Goal: Answer question/provide support: Share knowledge or assist other users

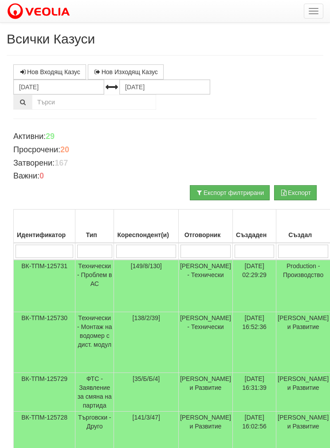
click at [205, 250] on input "search" at bounding box center [206, 251] width 50 height 13
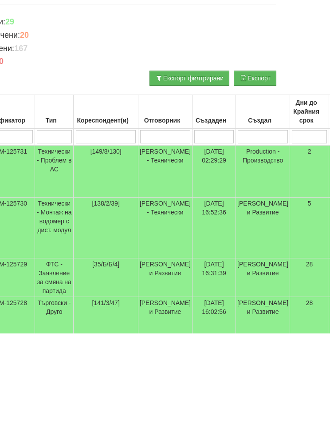
type input "Б"
type input "Бо"
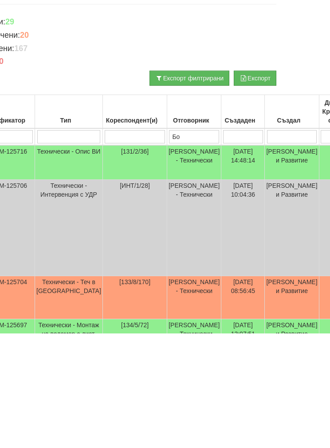
type input "Бо"
type input "Бой"
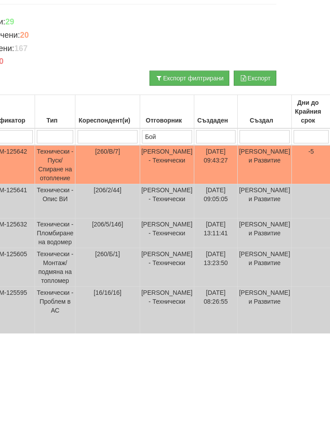
type input "Бой"
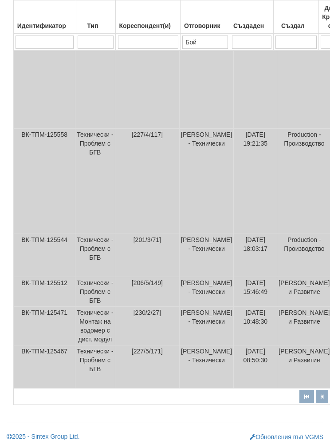
scroll to position [434, 0]
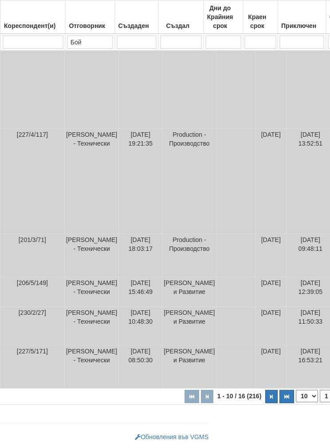
type input "Бой"
click at [297, 392] on select "10 20 30 40" at bounding box center [308, 396] width 22 height 12
select select "40"
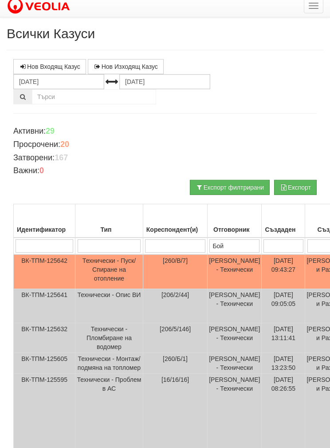
scroll to position [5, 0]
click at [91, 273] on td "Технически - Пуск/Спиране на отопление" at bounding box center [109, 271] width 68 height 35
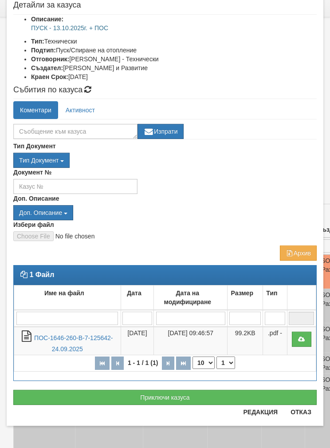
click at [300, 410] on button "Отказ" at bounding box center [302, 412] width 32 height 14
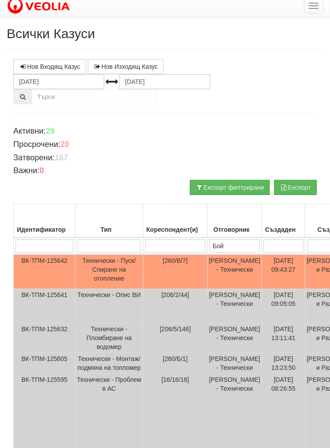
scroll to position [0, 0]
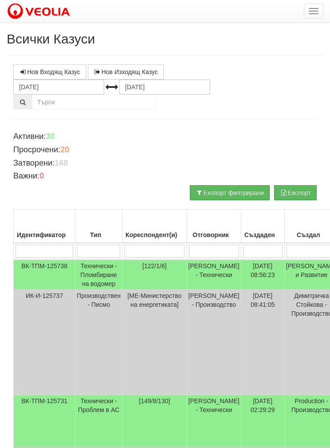
click at [306, 9] on button "button" at bounding box center [314, 11] width 20 height 15
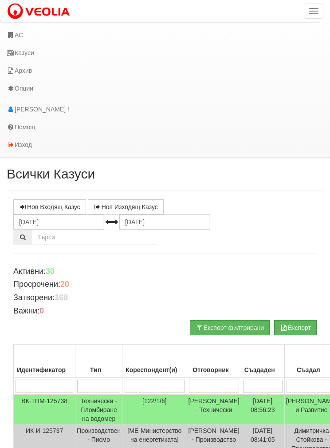
click at [20, 33] on link "АС" at bounding box center [160, 35] width 321 height 18
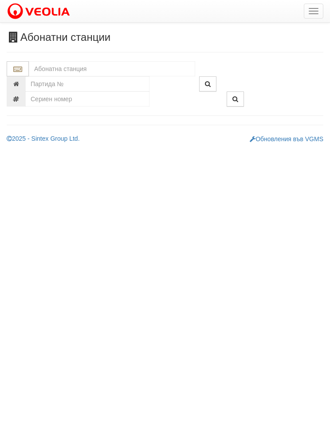
click at [52, 64] on input "text" at bounding box center [112, 68] width 167 height 15
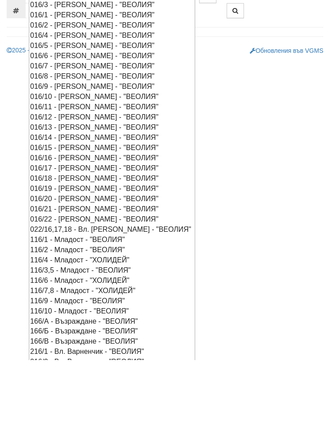
click at [50, 251] on div "016/17 - [PERSON_NAME] - "ВЕОЛИЯ"" at bounding box center [112, 256] width 164 height 10
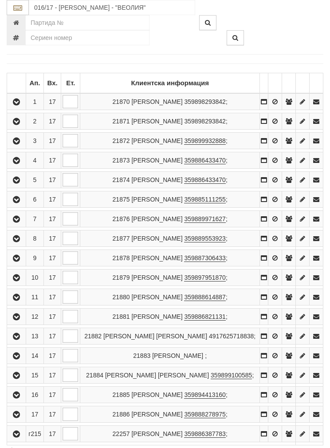
scroll to position [136, 0]
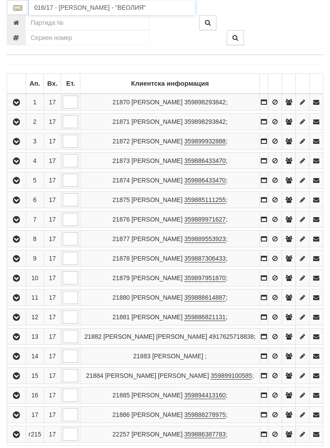
click at [52, 7] on input "016/17 - Орхид Хилс - "ВЕОЛИЯ"" at bounding box center [112, 7] width 167 height 15
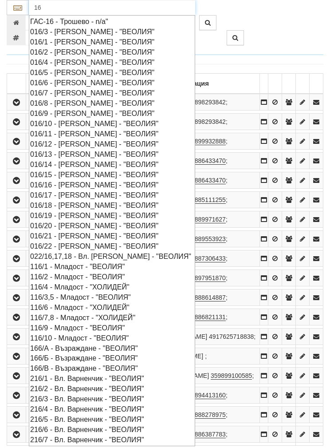
click at [59, 200] on div "016/18 - Орхид Хилс - "ВЕОЛИЯ"" at bounding box center [112, 205] width 164 height 10
type input "016/18 - Орхид Хилс - "ВЕОЛИЯ""
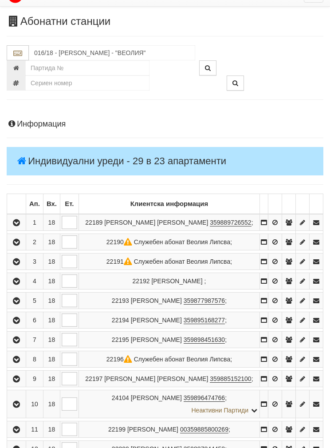
scroll to position [0, 0]
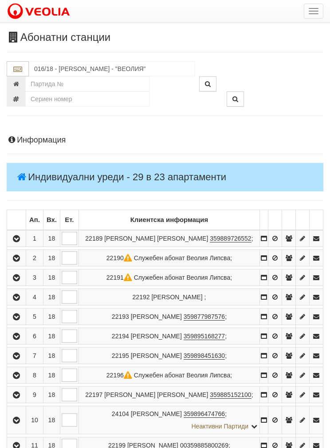
click at [313, 6] on button "button" at bounding box center [314, 11] width 20 height 15
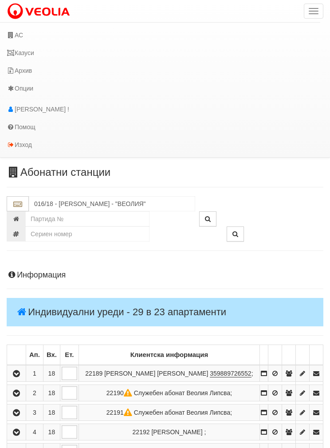
click at [17, 49] on link "Казуси" at bounding box center [160, 53] width 321 height 18
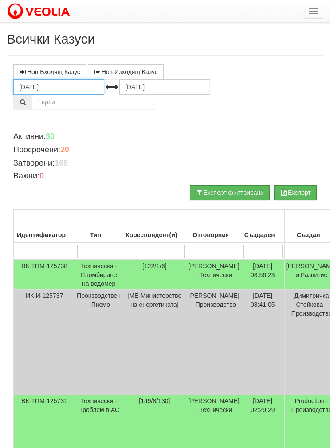
click at [28, 84] on input "[DATE]" at bounding box center [58, 86] width 91 height 15
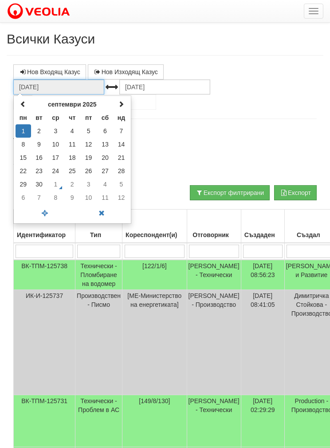
click at [21, 101] on span at bounding box center [23, 104] width 6 height 6
click at [23, 101] on span at bounding box center [23, 104] width 6 height 6
click at [39, 134] on td "1" at bounding box center [39, 130] width 16 height 13
type input "01.07.2025"
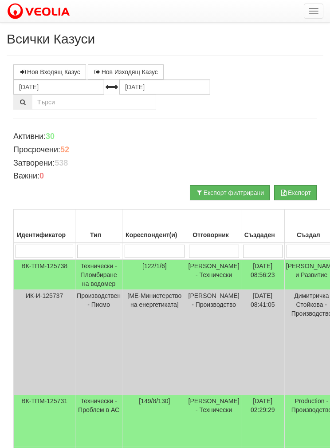
click at [213, 247] on input "search" at bounding box center [214, 251] width 50 height 13
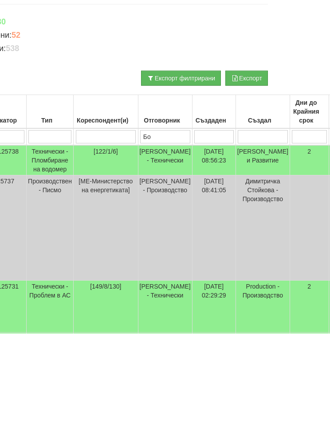
type input "Бой"
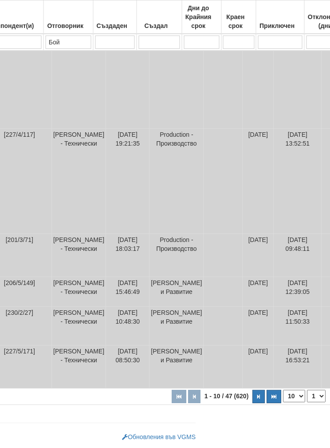
scroll to position [470, 144]
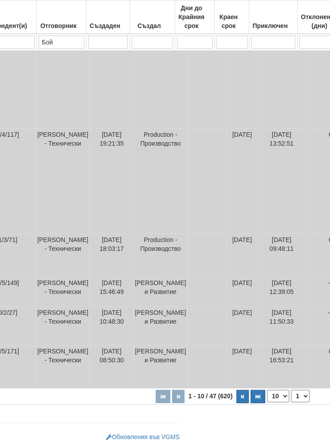
type input "Бой"
click at [267, 393] on select "10 20 30 40" at bounding box center [278, 396] width 22 height 12
select select "40"
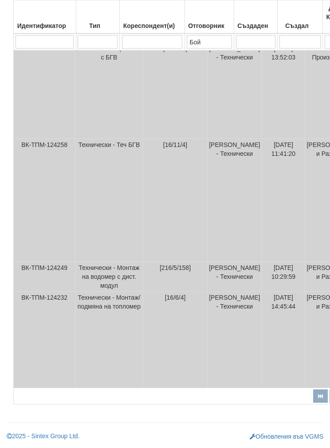
scroll to position [2233, 0]
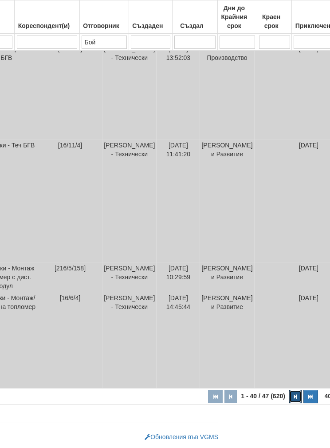
click at [290, 403] on button "button" at bounding box center [296, 396] width 12 height 13
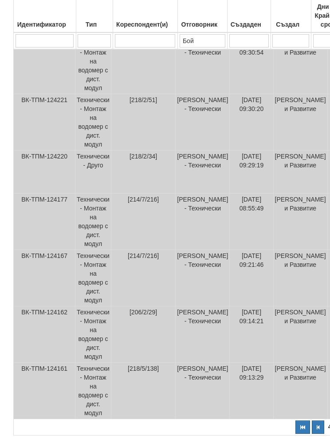
scroll to position [221, 0]
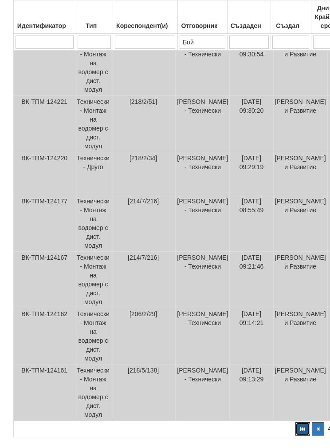
click at [296, 433] on button "button" at bounding box center [303, 428] width 15 height 13
select select "1"
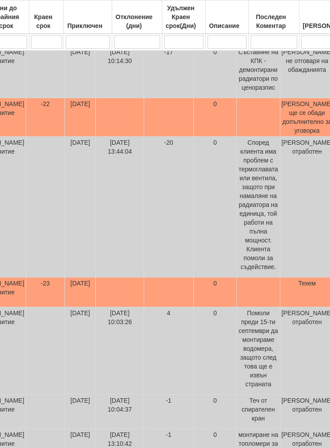
scroll to position [738, 333]
click at [66, 137] on td "[DATE]" at bounding box center [81, 117] width 31 height 39
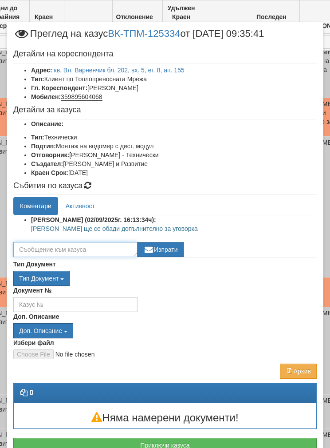
click at [46, 246] on textarea at bounding box center [75, 249] width 124 height 15
type textarea "Уговорка за 03.10 в 10.00"
click at [166, 250] on button "Изпрати" at bounding box center [161, 249] width 46 height 15
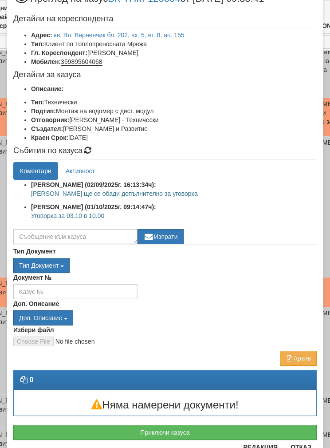
scroll to position [35, 0]
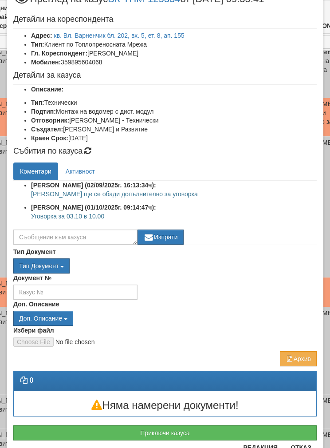
click at [304, 448] on button "Отказ" at bounding box center [302, 448] width 32 height 14
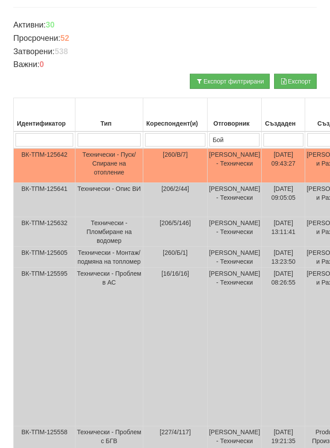
scroll to position [0, 0]
